Goal: Information Seeking & Learning: Learn about a topic

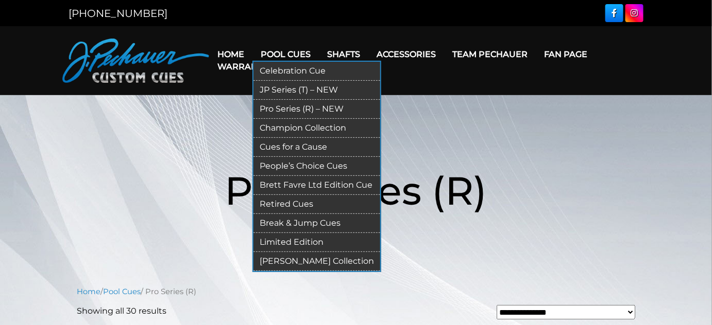
click at [302, 57] on link "Pool Cues" at bounding box center [285, 54] width 66 height 26
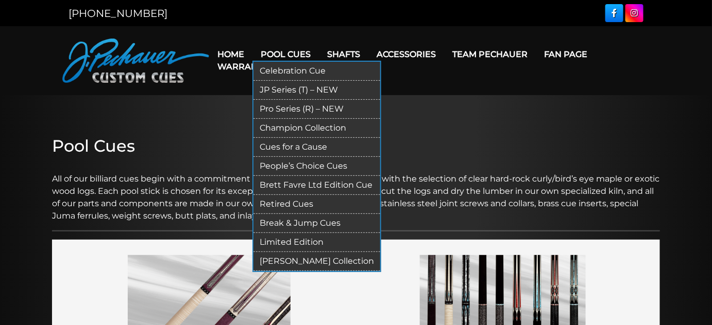
click at [305, 214] on link "Retired Cues" at bounding box center [316, 204] width 127 height 19
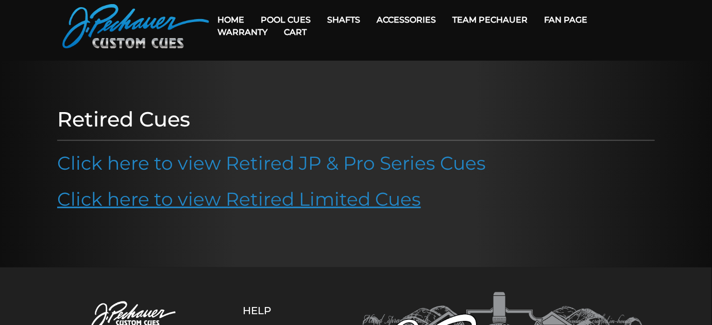
scroll to position [46, 0]
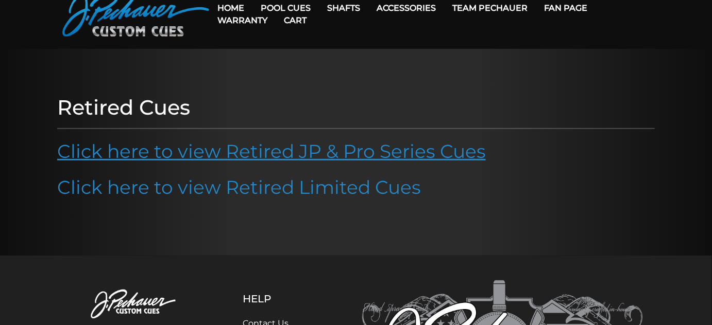
click at [260, 163] on link "Click here to view Retired JP & Pro Series Cues" at bounding box center [271, 151] width 429 height 23
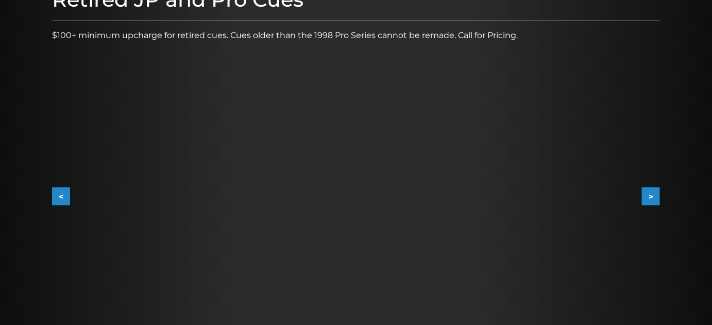
scroll to position [187, 0]
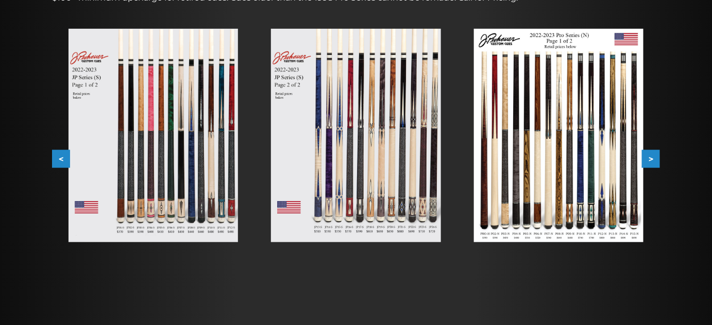
click at [597, 168] on img at bounding box center [558, 136] width 169 height 214
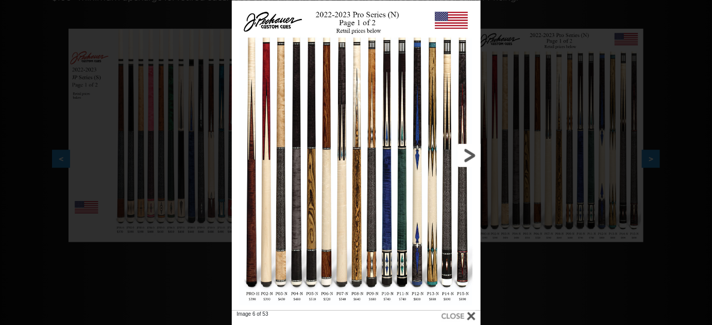
click at [380, 226] on link at bounding box center [424, 156] width 112 height 311
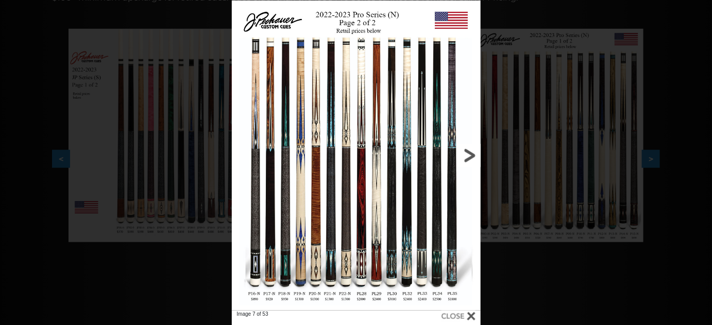
click at [380, 226] on link at bounding box center [424, 156] width 112 height 311
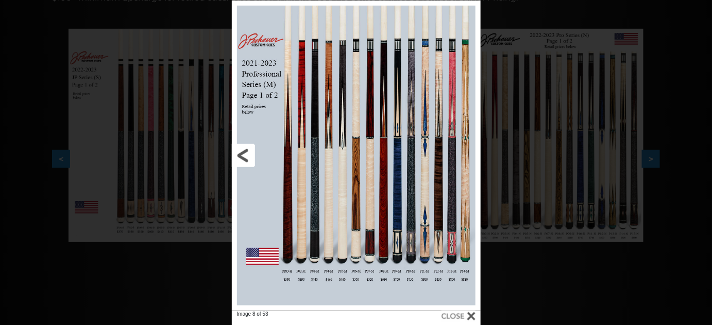
click at [244, 152] on link at bounding box center [288, 156] width 112 height 311
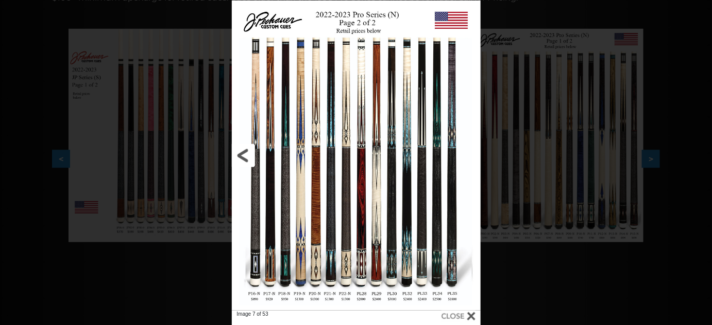
click at [244, 152] on link at bounding box center [288, 156] width 112 height 311
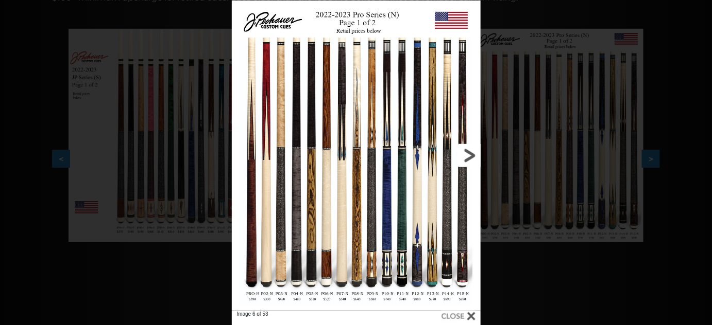
click at [467, 156] on link at bounding box center [424, 156] width 112 height 311
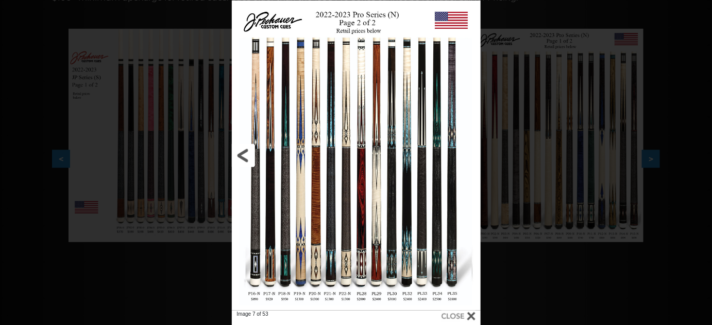
click at [244, 151] on link at bounding box center [288, 156] width 112 height 311
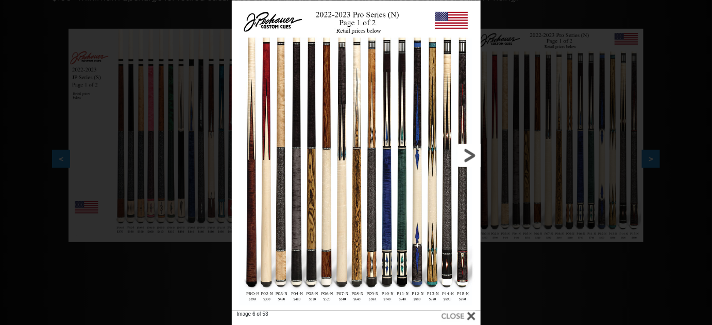
click at [417, 173] on link at bounding box center [424, 156] width 112 height 311
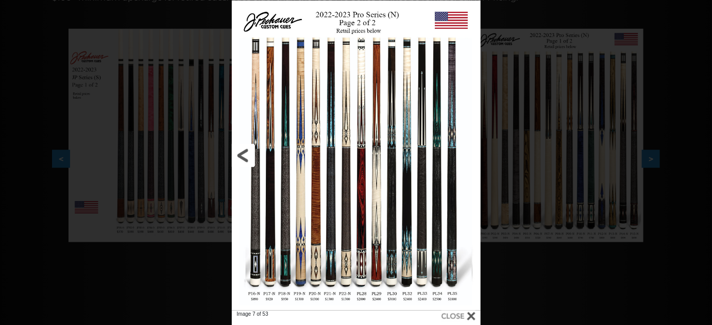
click at [244, 155] on link at bounding box center [288, 156] width 112 height 311
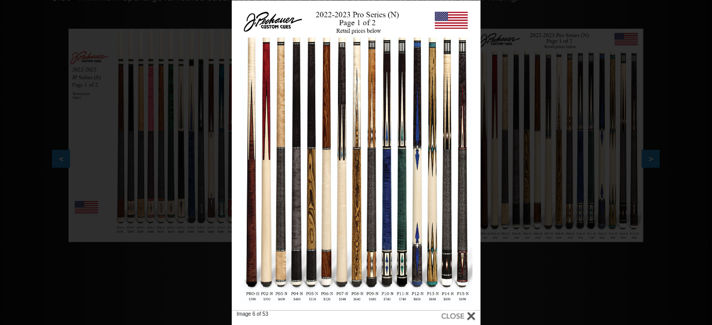
click at [347, 230] on div at bounding box center [356, 156] width 249 height 311
